Goal: Transaction & Acquisition: Obtain resource

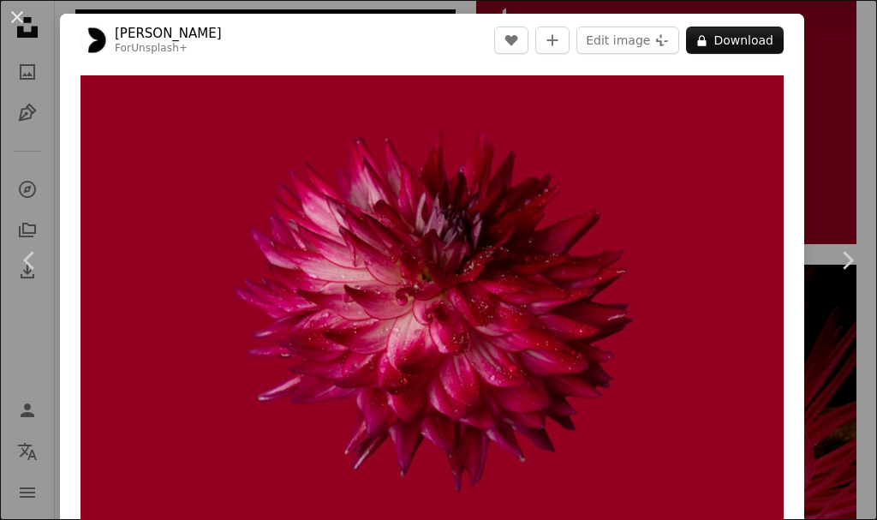
scroll to position [1701, 0]
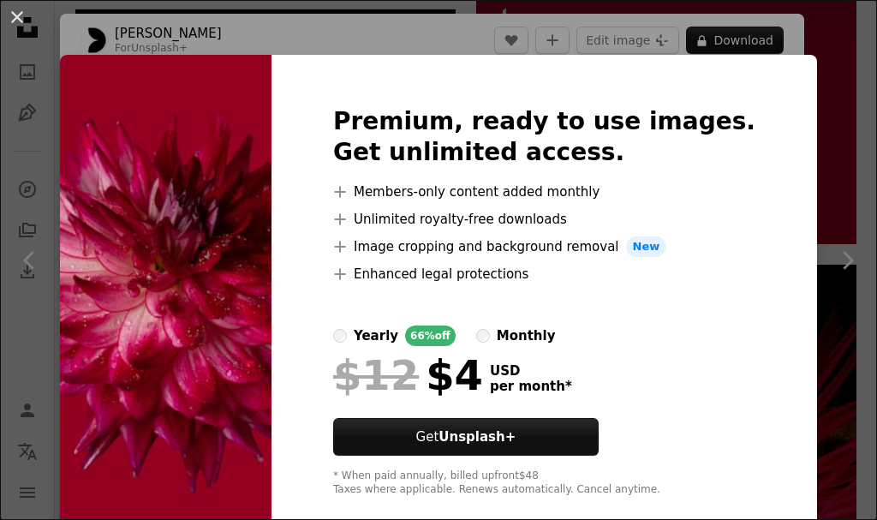
click at [228, 170] on img at bounding box center [166, 301] width 212 height 493
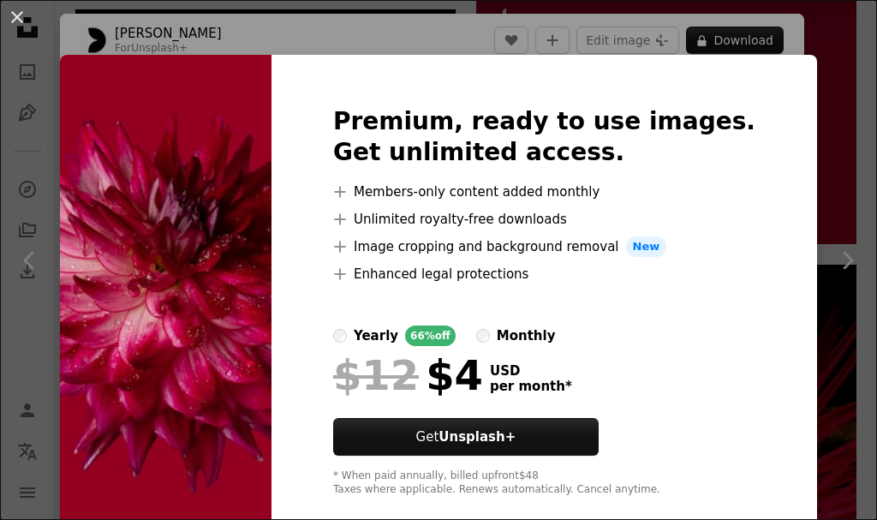
click at [228, 170] on img at bounding box center [166, 301] width 212 height 493
click at [436, 33] on div "An X shape Premium, ready to use images. Get unlimited access. A plus sign Memb…" at bounding box center [438, 260] width 877 height 520
click at [436, 33] on header "[PERSON_NAME] For Unsplash+ A heart A plus sign Edit image Plus sign for Unspla…" at bounding box center [432, 40] width 744 height 53
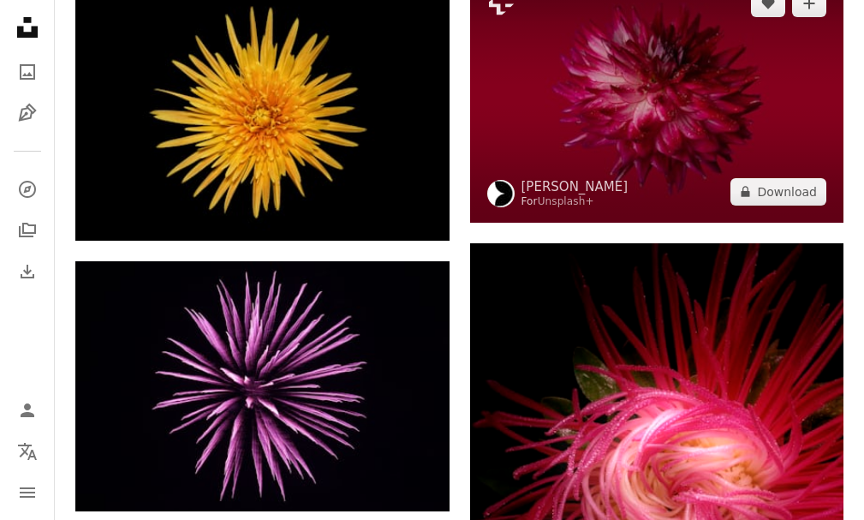
click at [566, 79] on img at bounding box center [657, 97] width 374 height 249
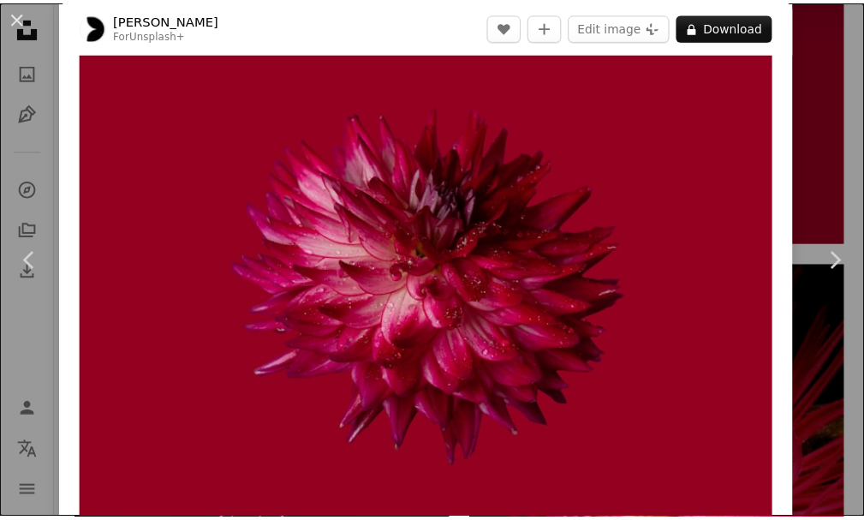
scroll to position [34, 0]
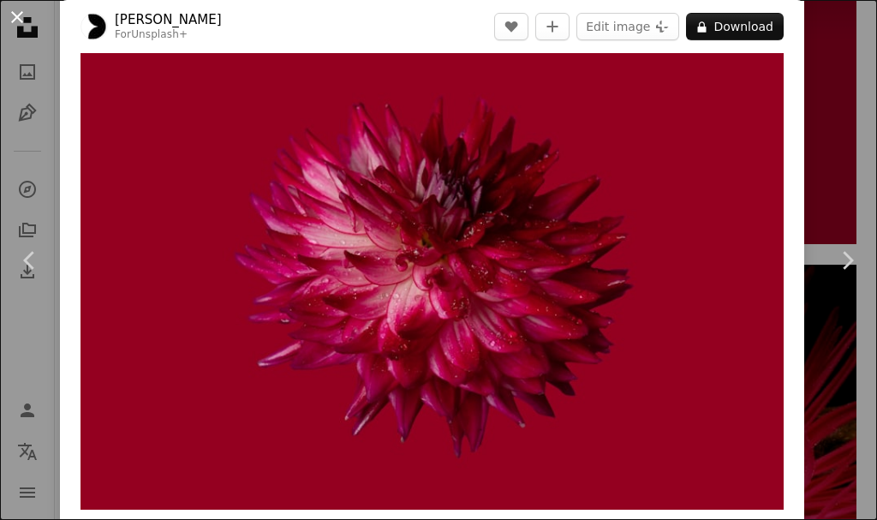
click at [19, 17] on button "An X shape" at bounding box center [17, 17] width 21 height 21
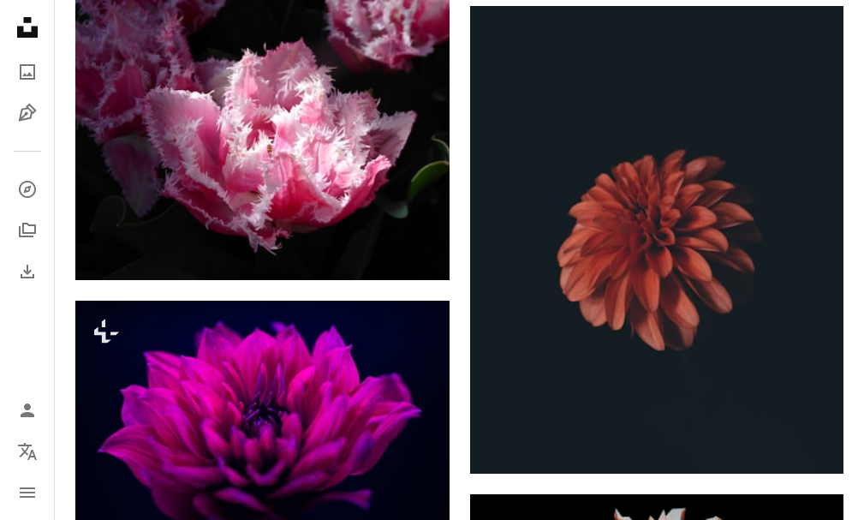
scroll to position [3355, 0]
